Goal: Download file/media

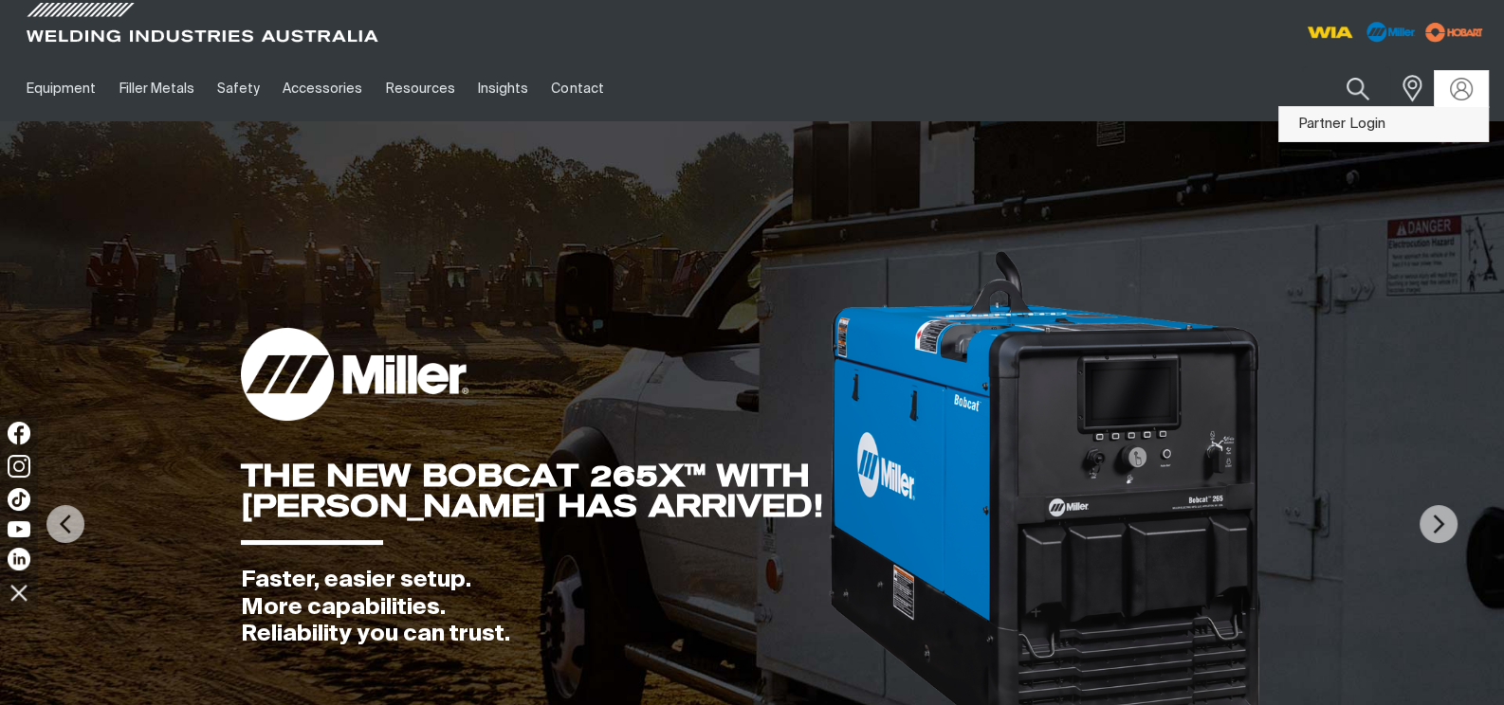
click at [1362, 132] on link "Partner Login" at bounding box center [1383, 124] width 209 height 35
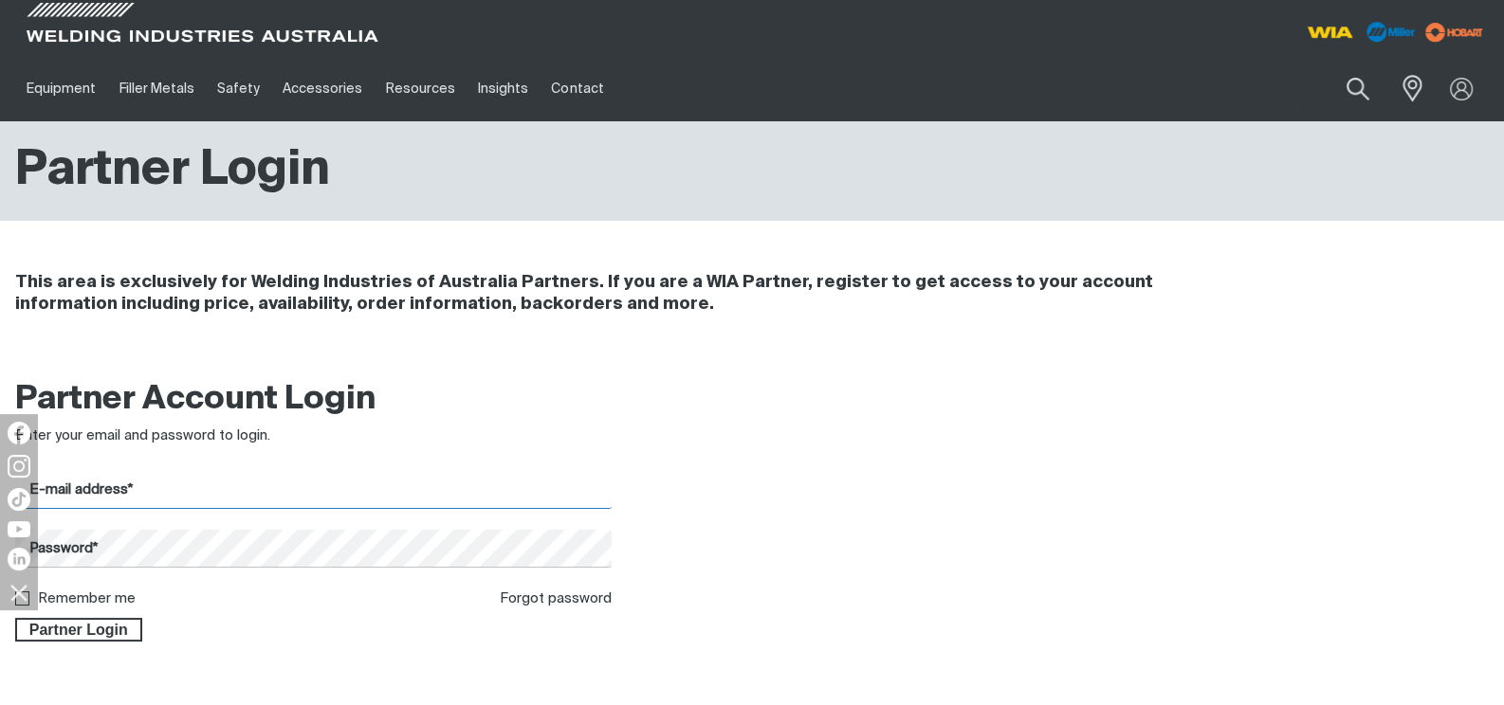
type input "[EMAIL_ADDRESS][DOMAIN_NAME]"
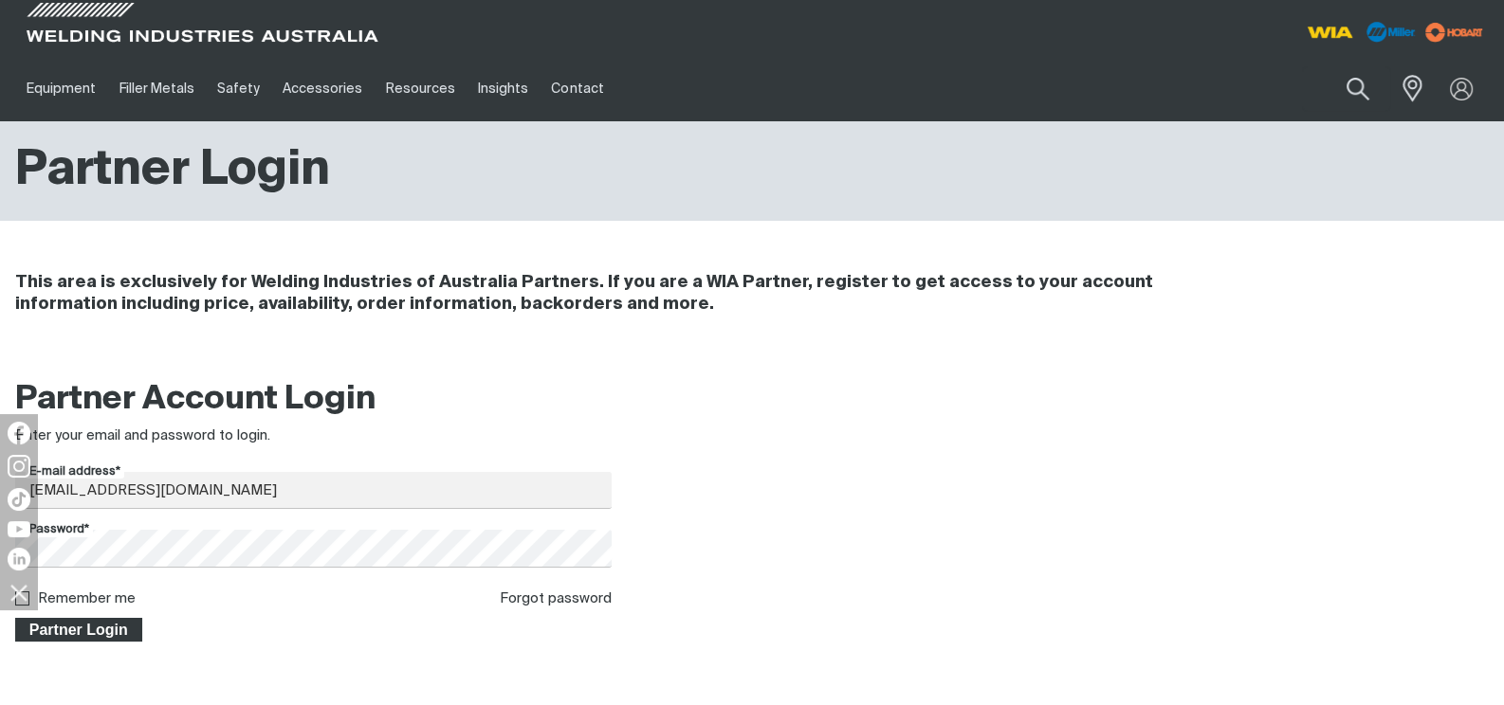
click at [73, 629] on span "Partner Login" at bounding box center [78, 630] width 123 height 25
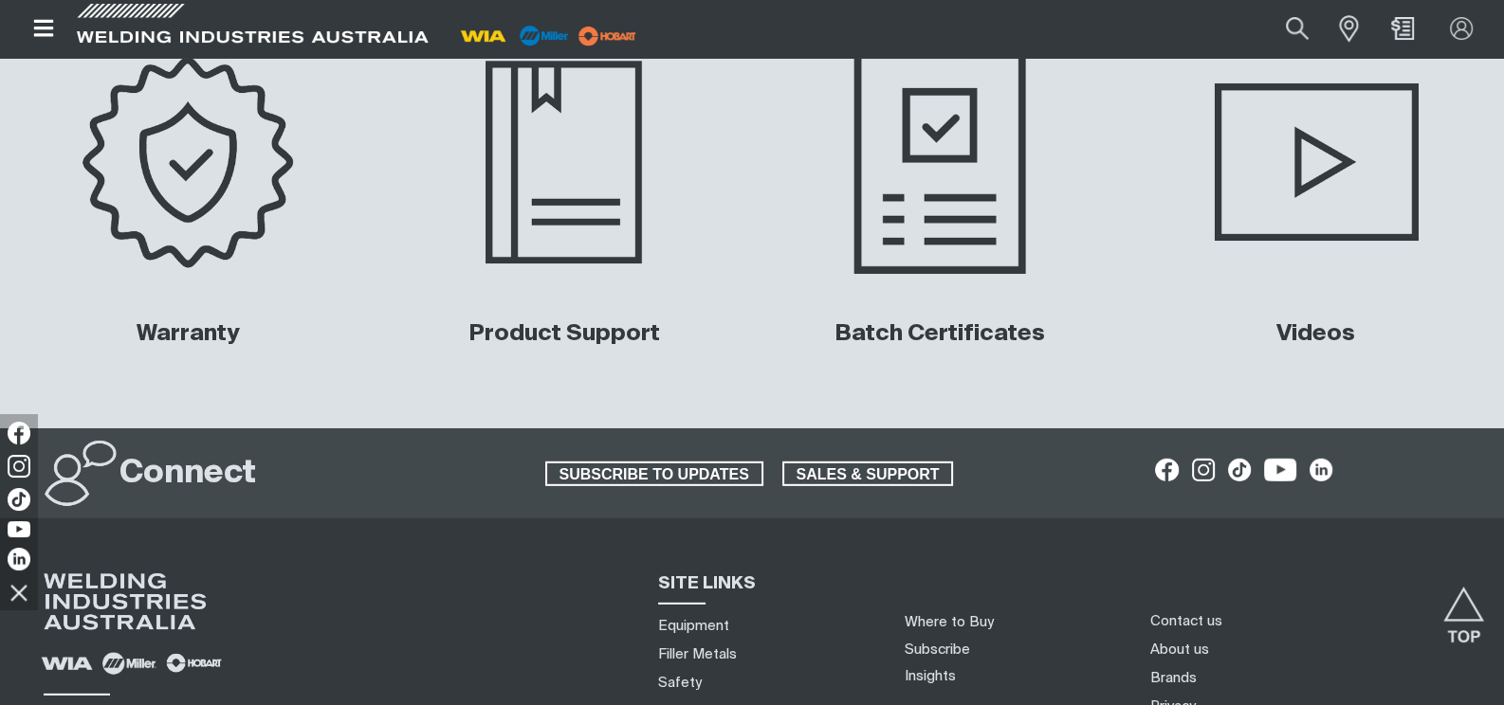
scroll to position [6854, 0]
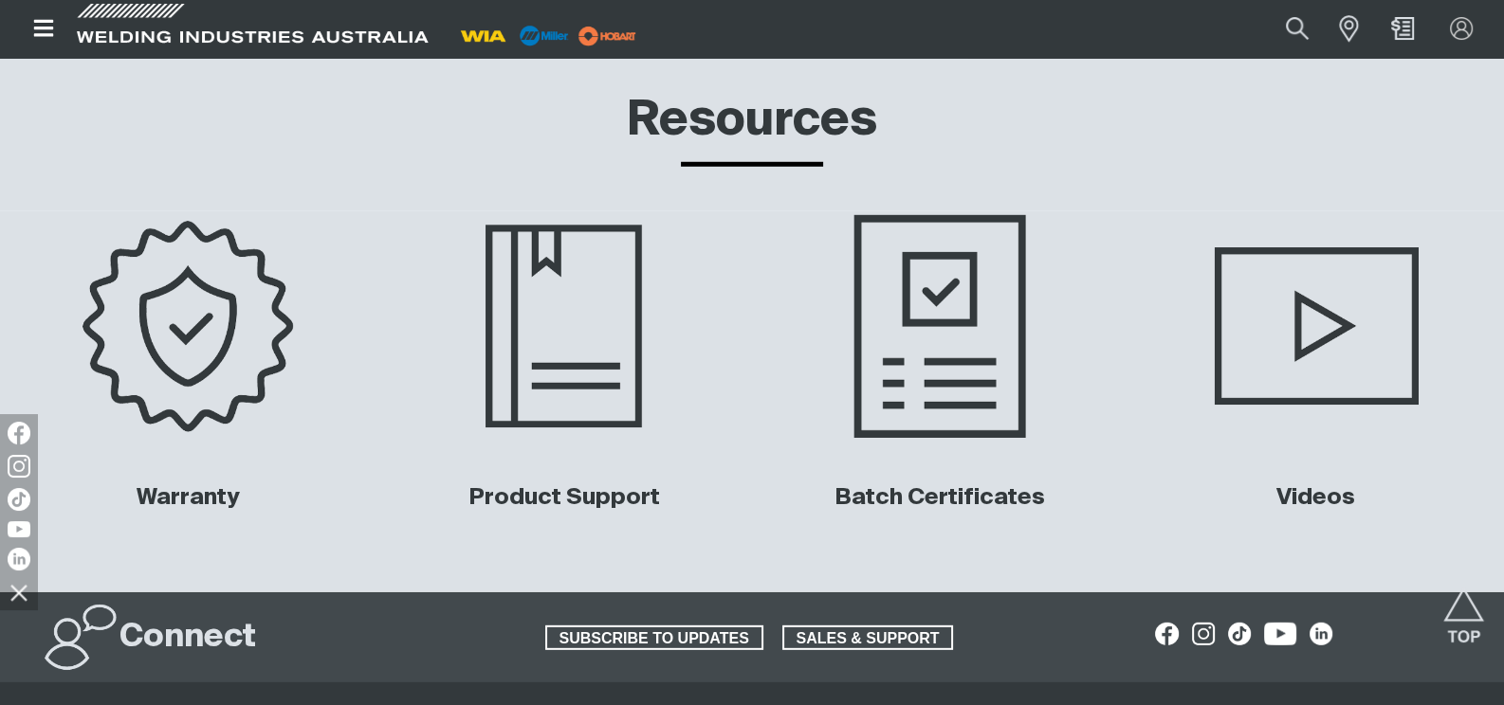
click at [906, 319] on img at bounding box center [940, 326] width 380 height 253
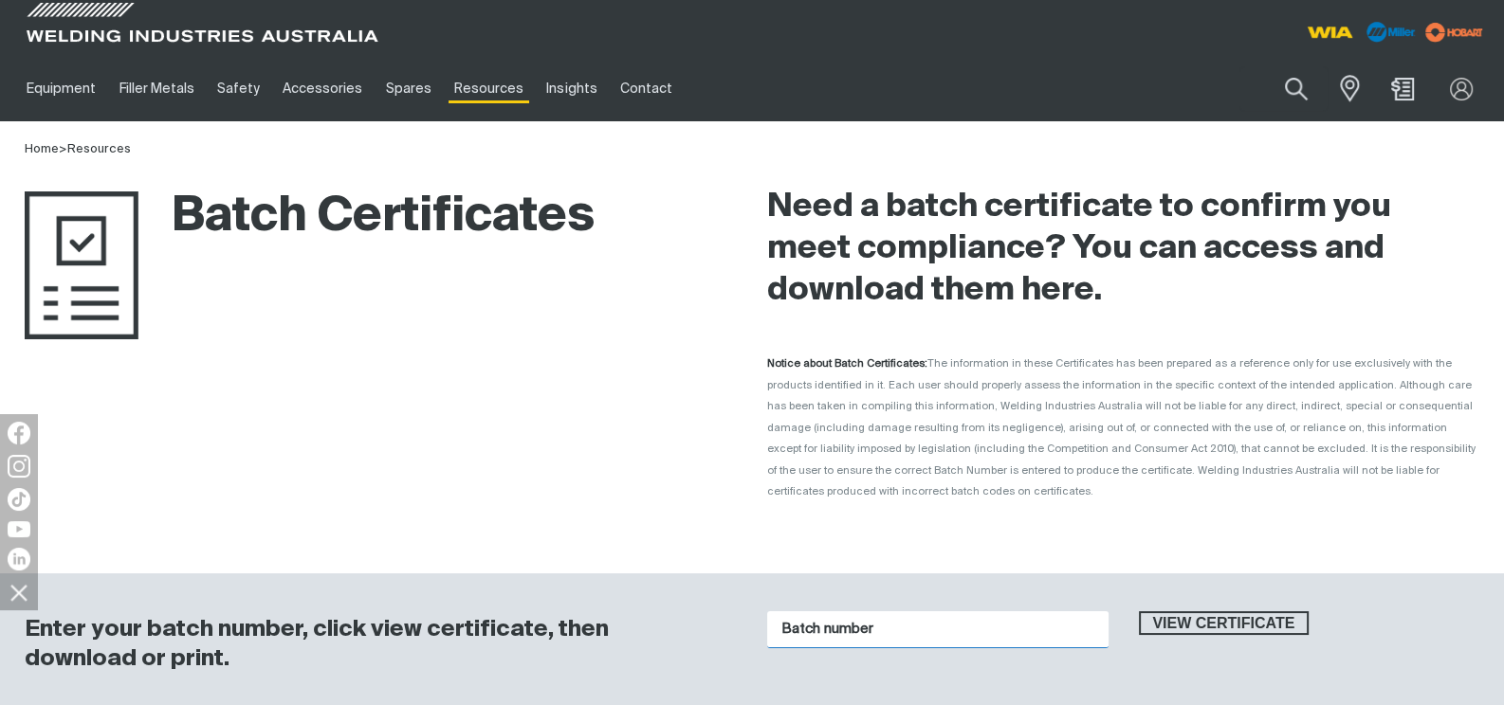
click at [827, 612] on input "Batch number" at bounding box center [937, 630] width 341 height 37
type input "5031763"
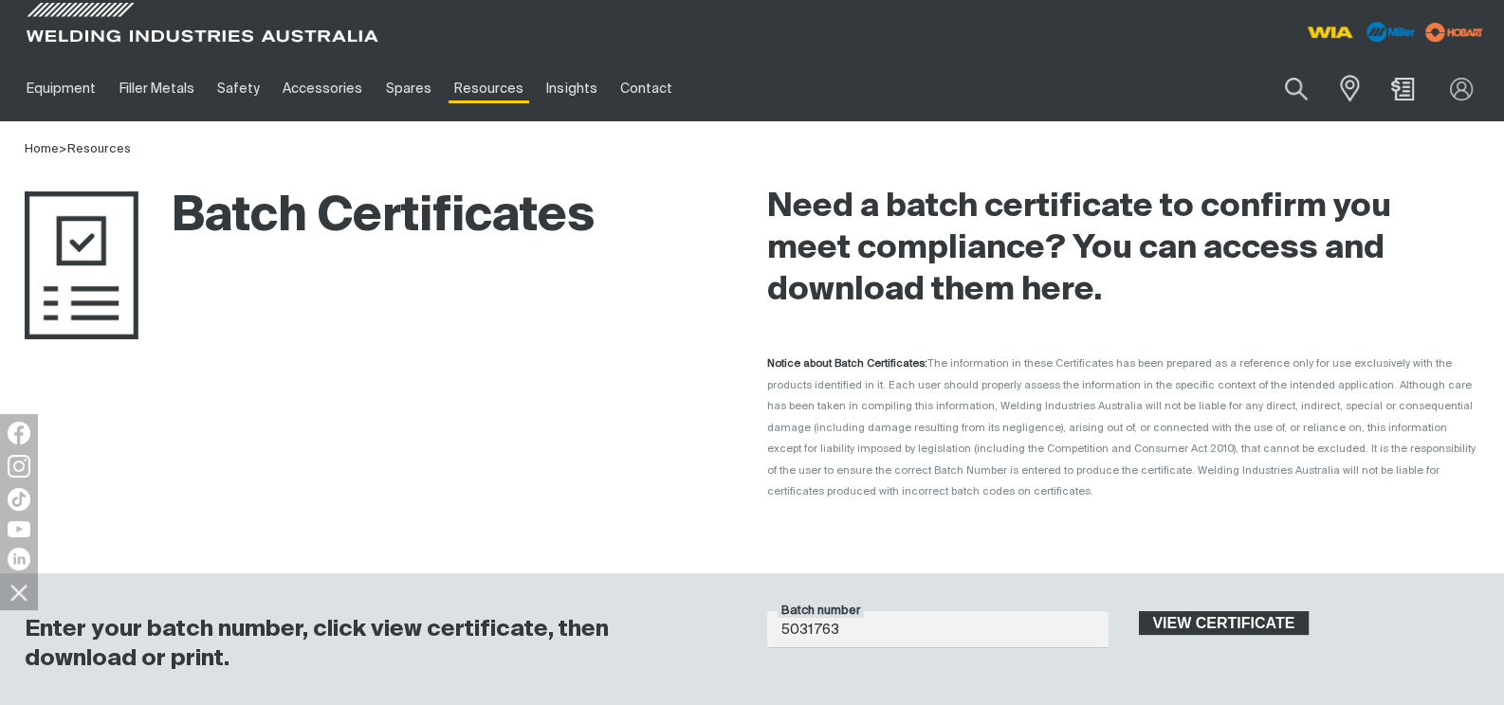
click at [1176, 612] on span "View certificate" at bounding box center [1224, 624] width 167 height 25
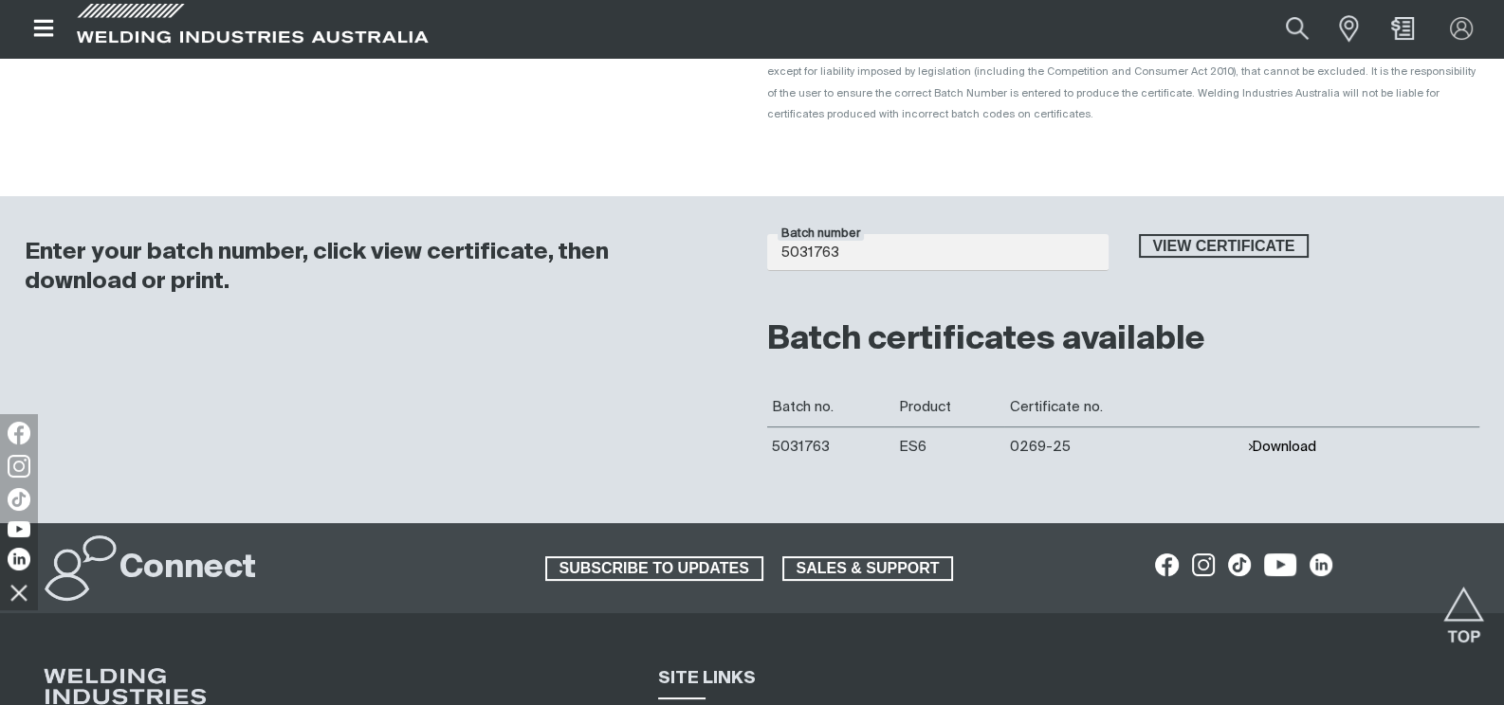
scroll to position [378, 0]
click at [1263, 438] on button "Download" at bounding box center [1281, 446] width 69 height 16
